Goal: Task Accomplishment & Management: Use online tool/utility

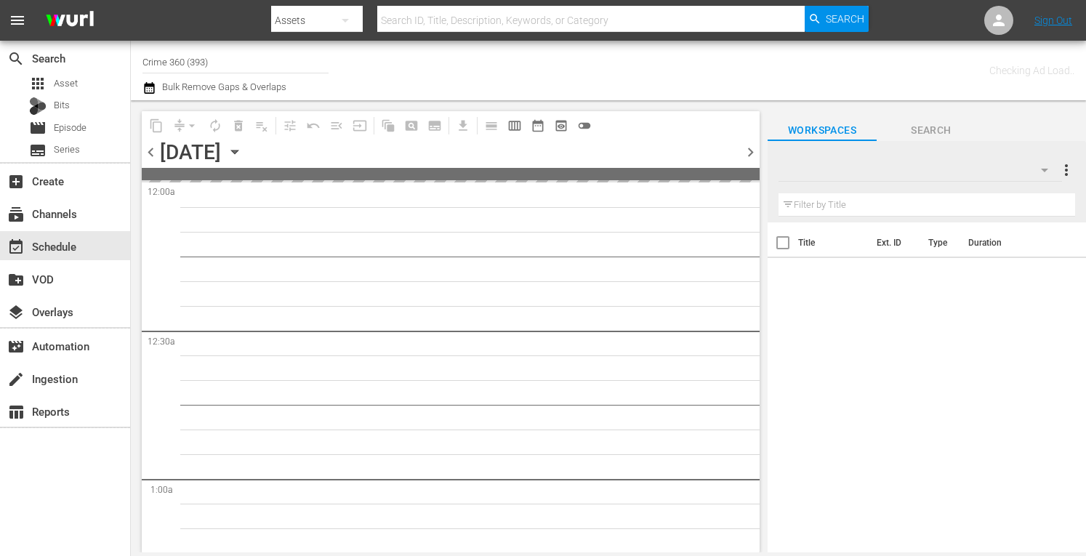
click at [400, 89] on div "Channel Title Crime 360 (393) Bulk Remove Gaps & Overlaps" at bounding box center [397, 70] width 508 height 52
click at [201, 76] on input "Crime 360 (393)" at bounding box center [236, 61] width 186 height 35
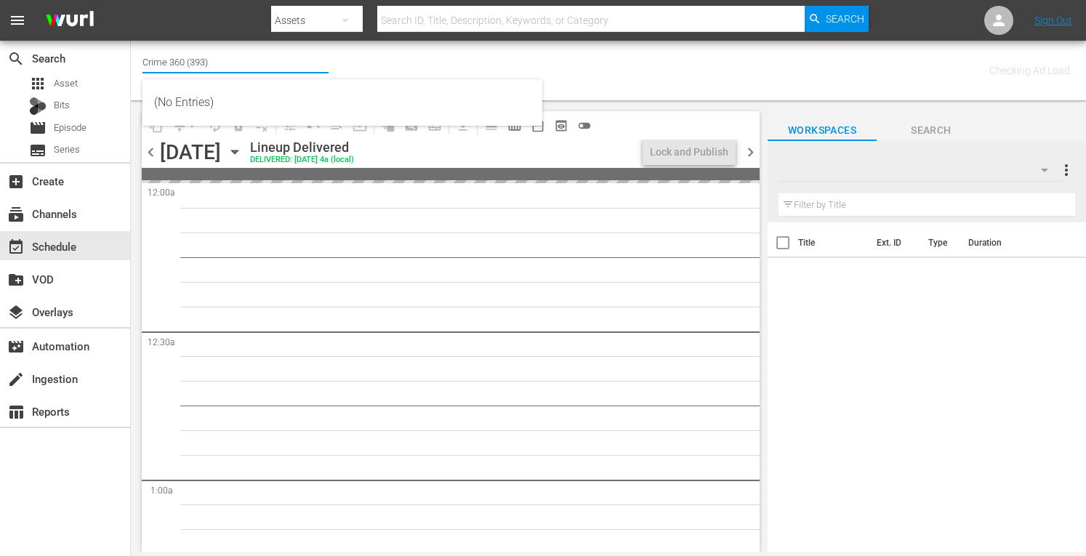
click at [180, 63] on input "Crime 360 (393)" at bounding box center [236, 61] width 186 height 35
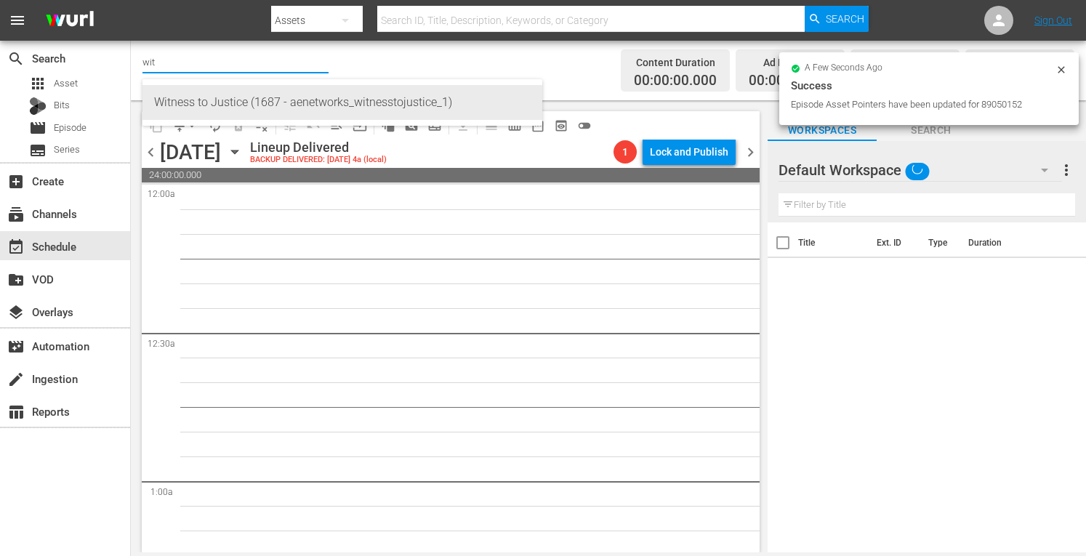
click at [217, 101] on div "Witness to Justice (1687 - aenetworks_witnesstojustice_1)" at bounding box center [342, 102] width 377 height 35
type input "Witness to Justice (1687 - aenetworks_witnesstojustice_1)"
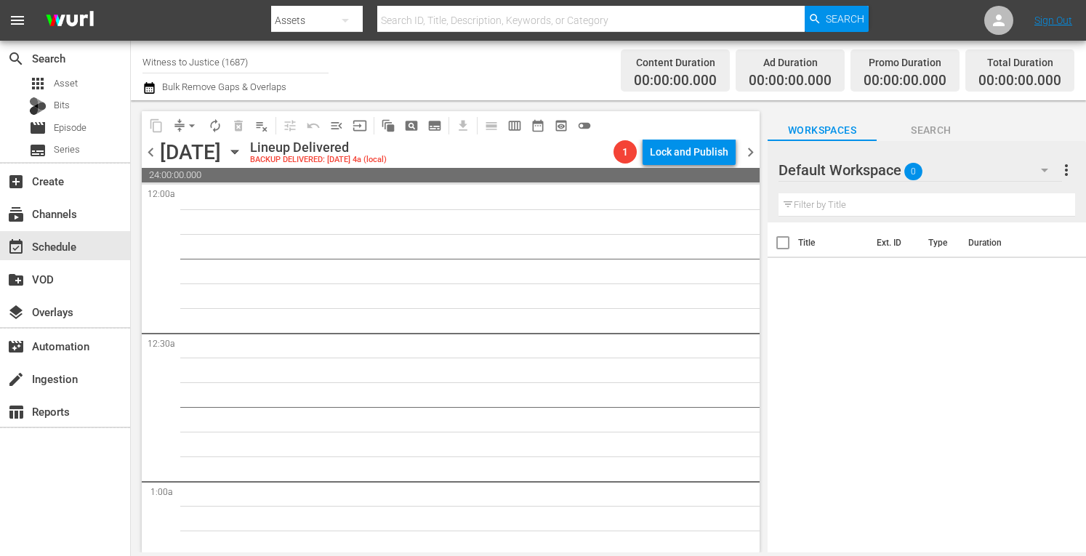
click at [238, 151] on icon "button" at bounding box center [234, 153] width 7 height 4
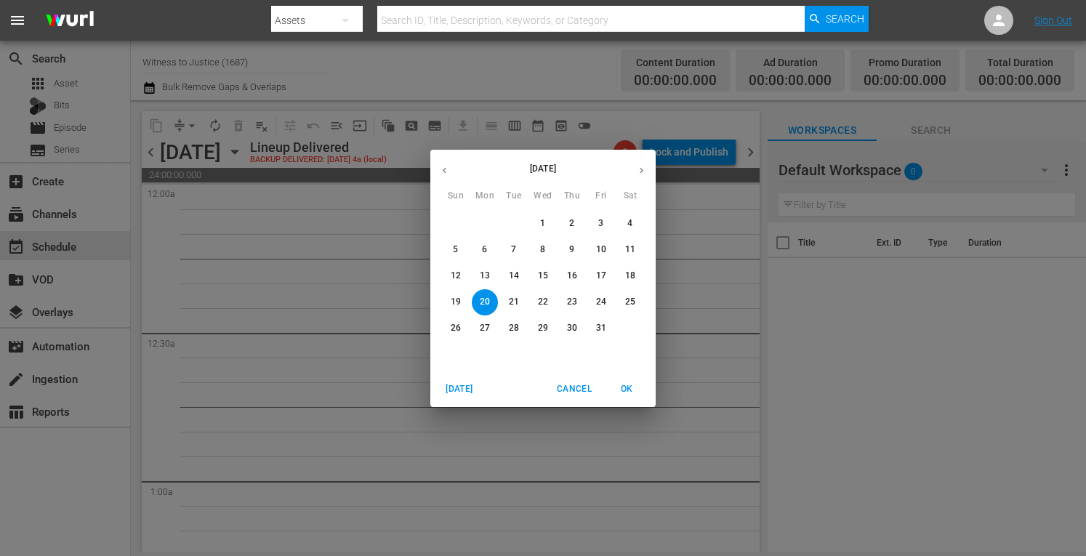
click at [453, 388] on span "[DATE]" at bounding box center [459, 389] width 35 height 15
click at [574, 331] on p "28" at bounding box center [572, 328] width 10 height 12
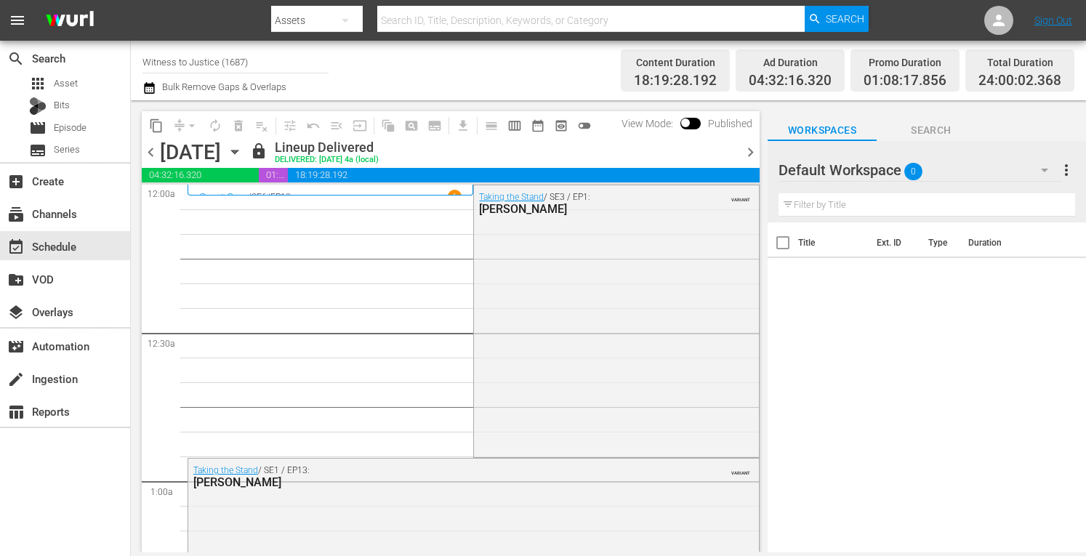
click at [755, 145] on span "chevron_right" at bounding box center [751, 152] width 18 height 18
